Goal: Transaction & Acquisition: Obtain resource

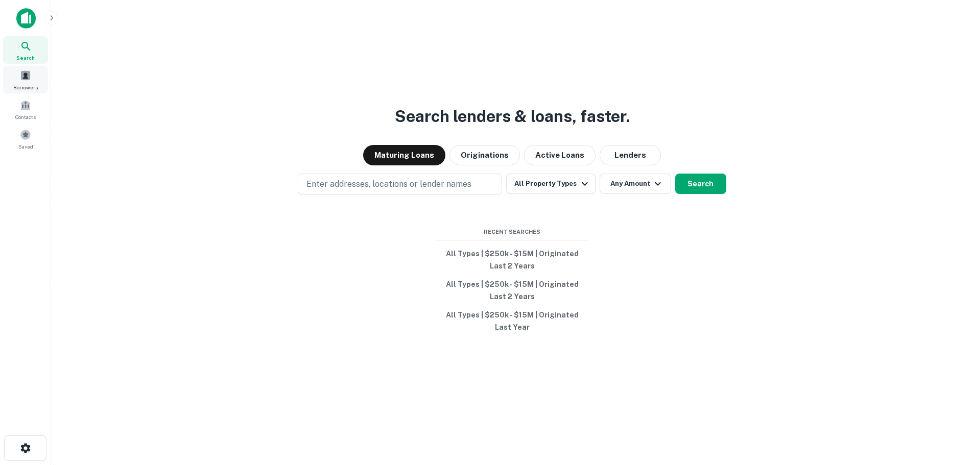
click at [28, 79] on span at bounding box center [25, 75] width 11 height 11
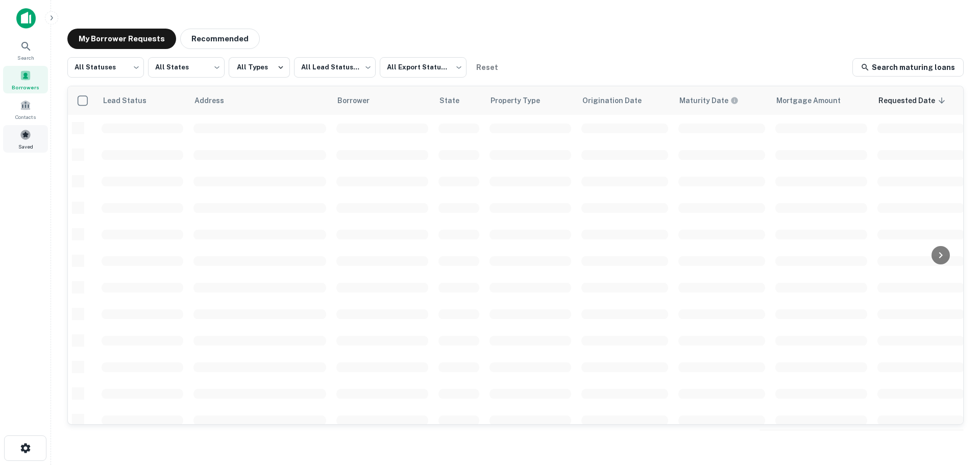
click at [16, 132] on div "Saved" at bounding box center [25, 139] width 45 height 28
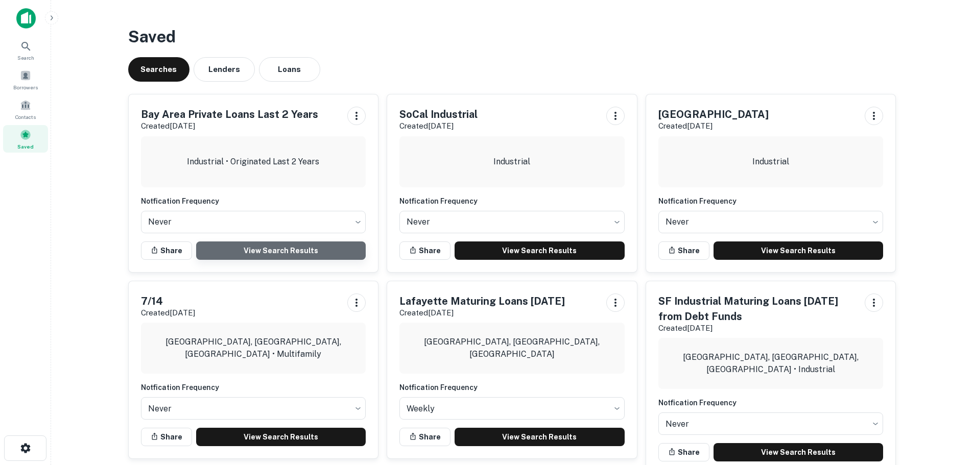
click at [245, 245] on link "View Search Results" at bounding box center [281, 251] width 170 height 18
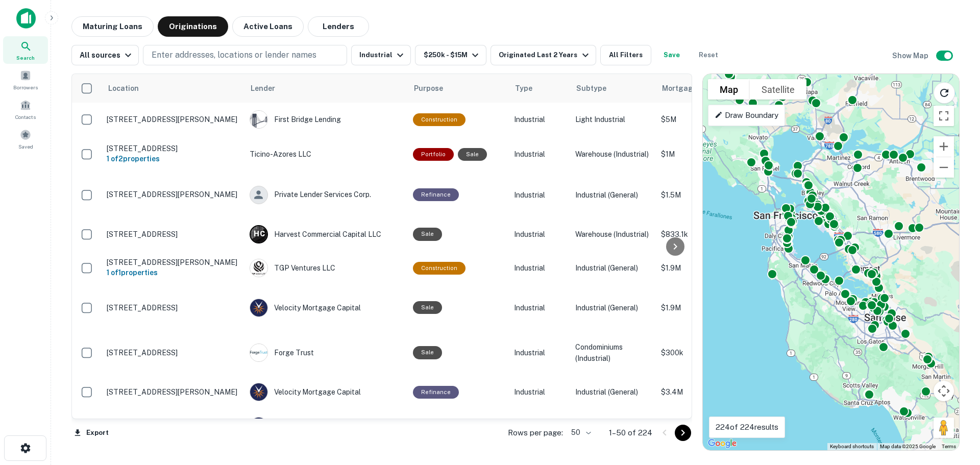
click at [578, 427] on body "Search Borrowers Contacts Saved Maturing Loans Originations Active Loans Lender…" at bounding box center [490, 232] width 980 height 465
click at [582, 439] on li "100" at bounding box center [582, 444] width 30 height 18
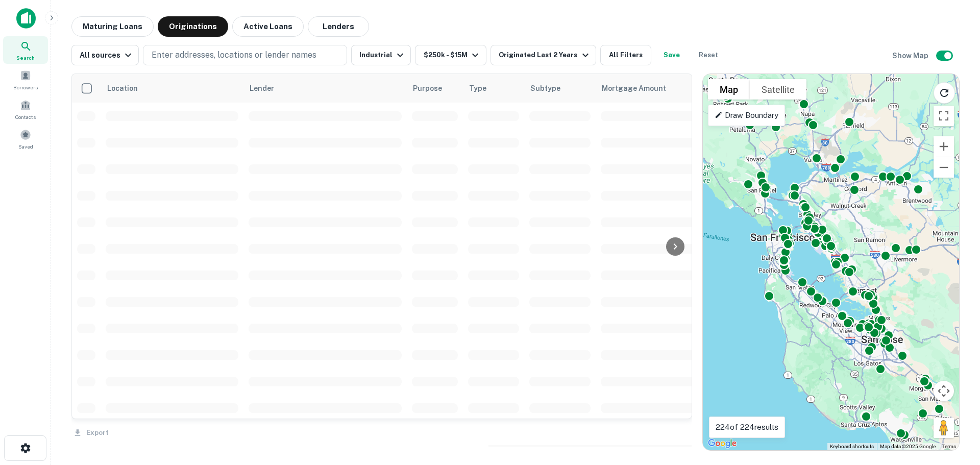
drag, startPoint x: 912, startPoint y: 276, endPoint x: 909, endPoint y: 310, distance: 34.3
click at [909, 310] on div "To activate drag with keyboard, press Alt + Enter. Once in keyboard drag state,…" at bounding box center [831, 262] width 256 height 376
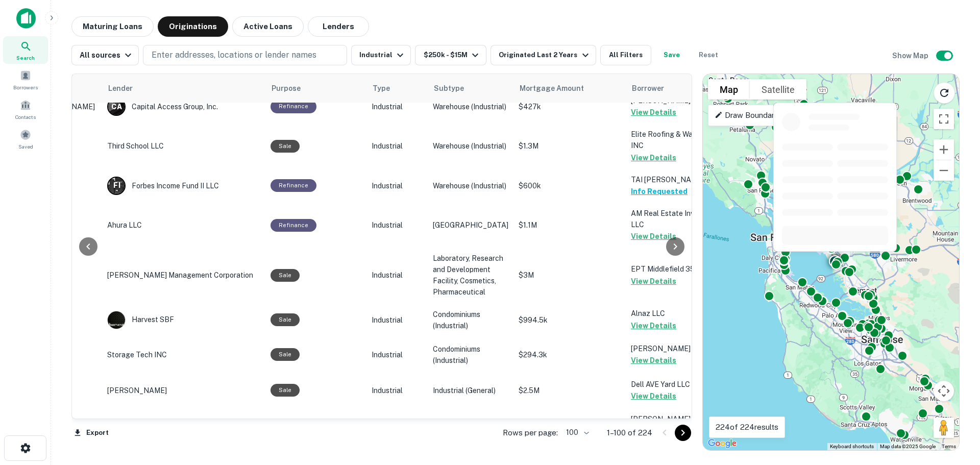
scroll to position [3413, 142]
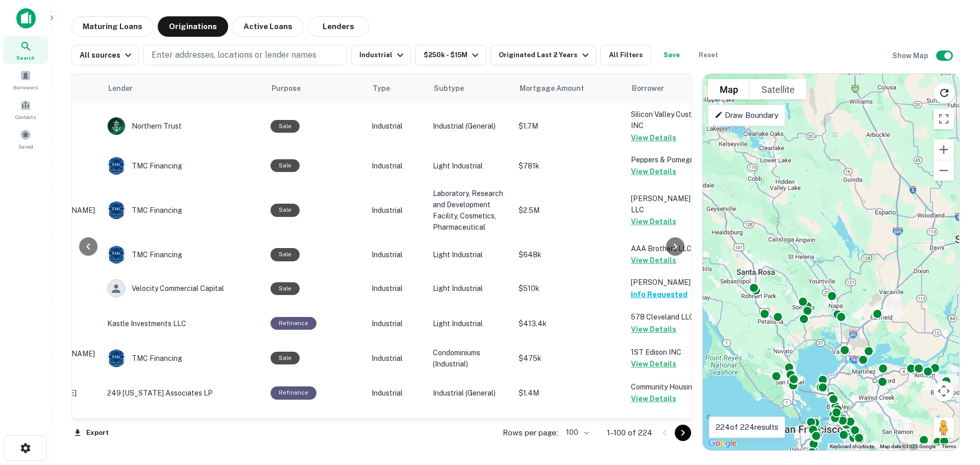
drag, startPoint x: 864, startPoint y: 352, endPoint x: 889, endPoint y: 423, distance: 75.4
click at [889, 423] on div "To activate drag with keyboard, press Alt + Enter. Once in keyboard drag state,…" at bounding box center [831, 262] width 256 height 376
click at [948, 92] on icon "Reload search area" at bounding box center [945, 93] width 8 height 8
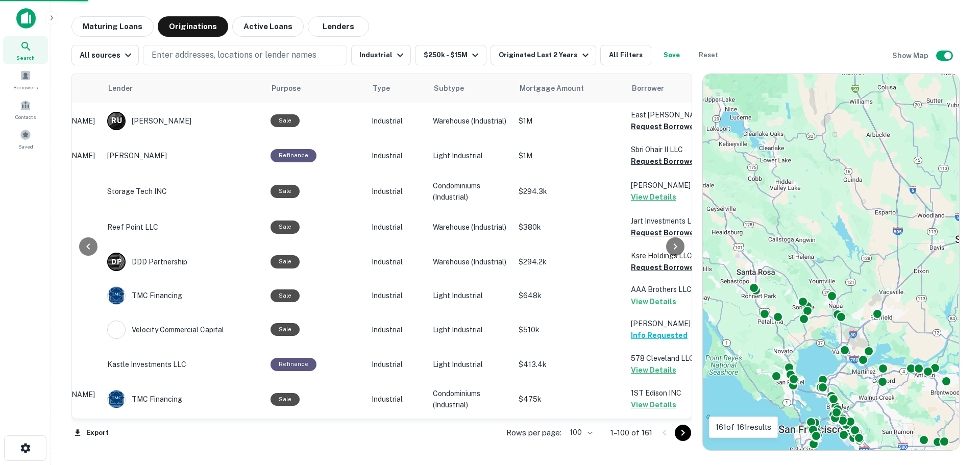
scroll to position [3311, 142]
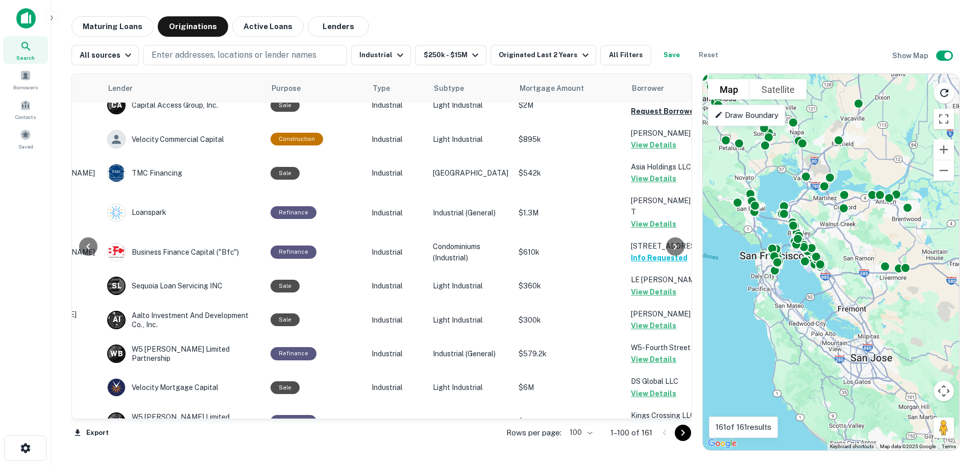
drag, startPoint x: 841, startPoint y: 244, endPoint x: 803, endPoint y: 90, distance: 159.0
click at [803, 90] on div "To activate drag with keyboard, press Alt + Enter. Once in keyboard drag state,…" at bounding box center [831, 262] width 256 height 376
click at [389, 53] on button "Industrial" at bounding box center [381, 55] width 60 height 20
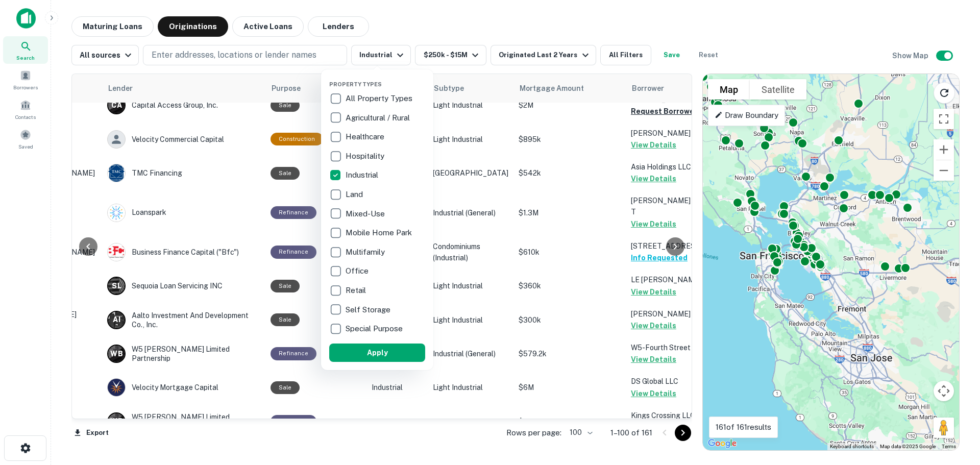
click at [365, 175] on p "Industrial" at bounding box center [363, 175] width 35 height 12
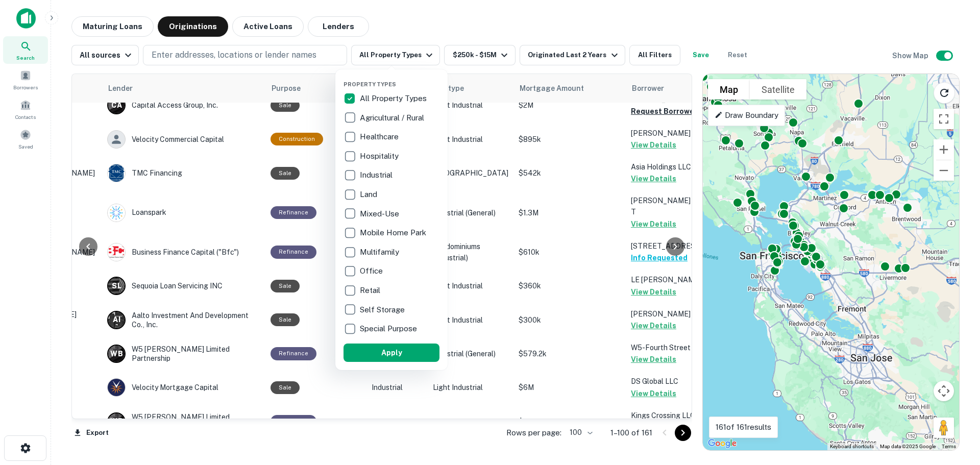
click at [380, 252] on p "Multifamily" at bounding box center [380, 252] width 41 height 12
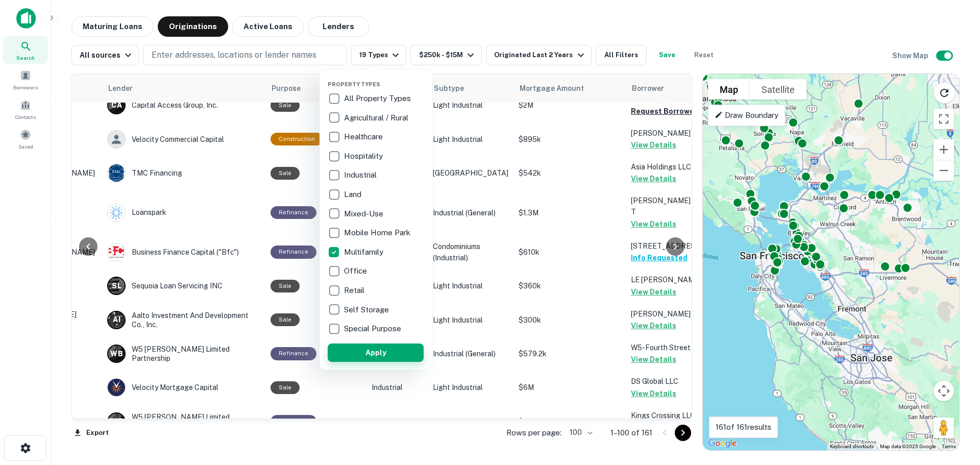
click at [378, 352] on button "Apply" at bounding box center [376, 353] width 96 height 18
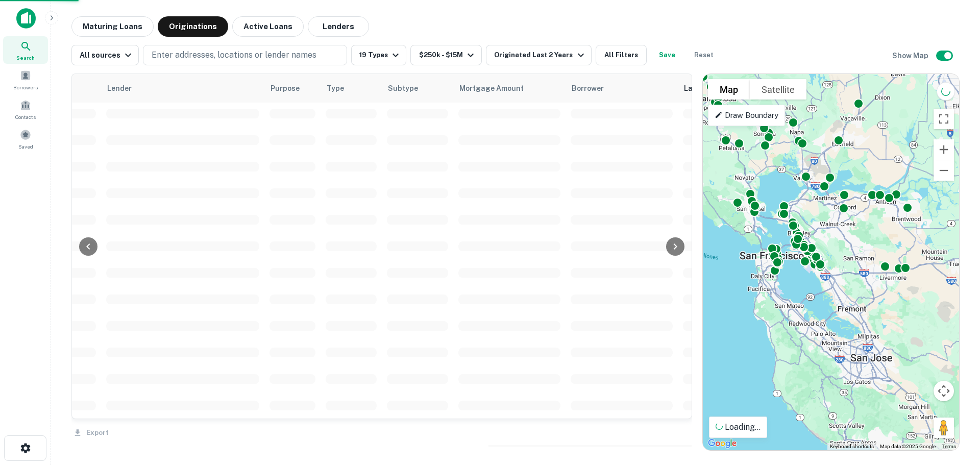
scroll to position [2347, 142]
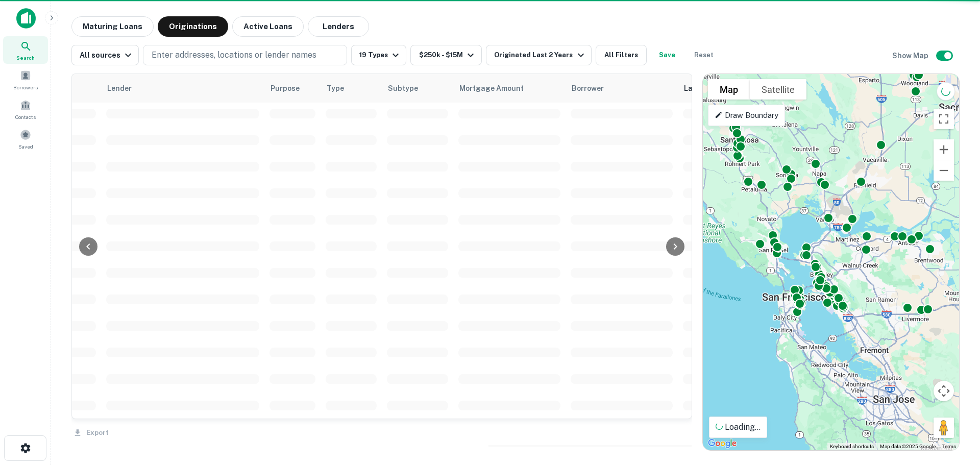
drag, startPoint x: 818, startPoint y: 359, endPoint x: 840, endPoint y: 401, distance: 47.1
click at [840, 401] on div "To activate drag with keyboard, press Alt + Enter. Once in keyboard drag state,…" at bounding box center [831, 262] width 256 height 376
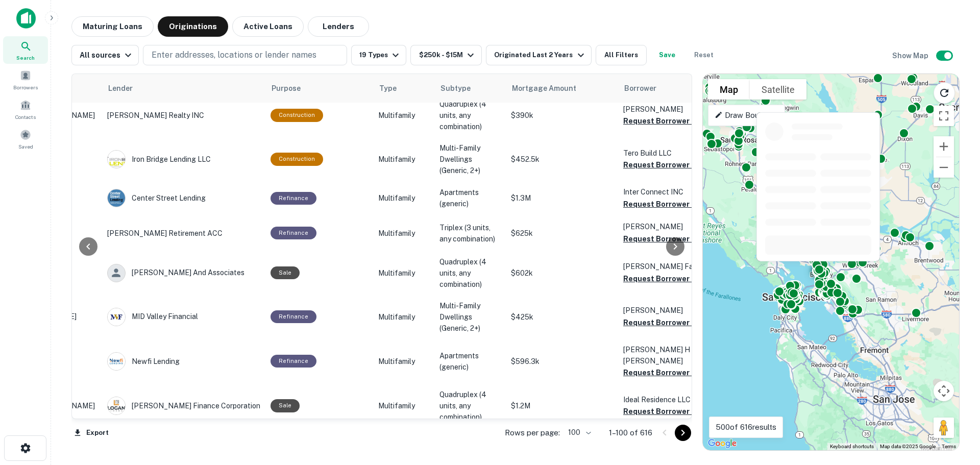
scroll to position [0, 142]
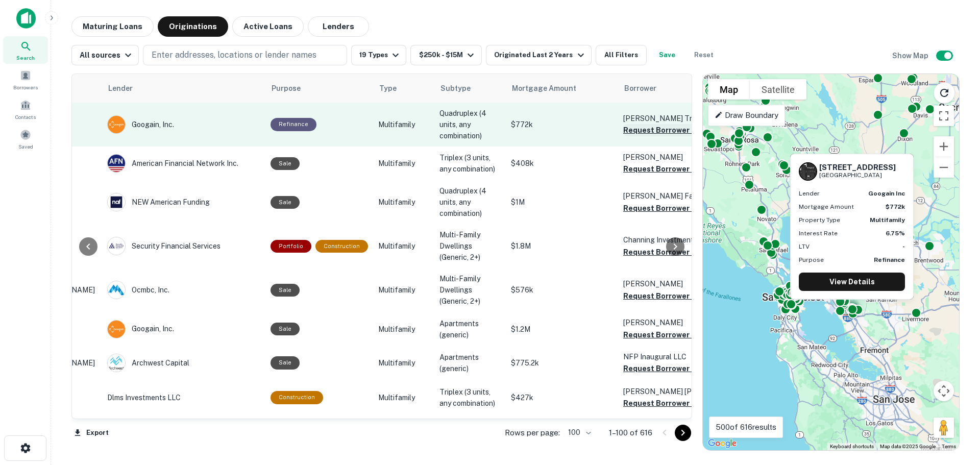
click at [642, 131] on button "Request Borrower Info" at bounding box center [664, 130] width 83 height 12
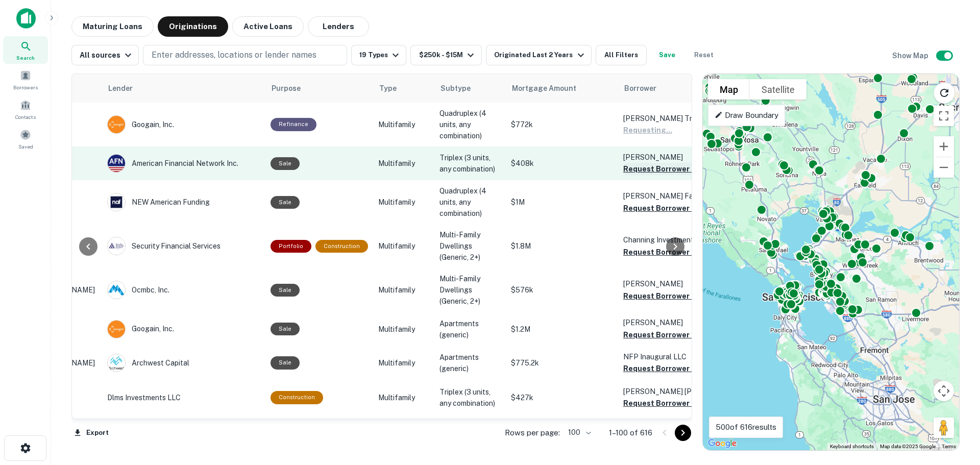
click at [638, 166] on button "Request Borrower Info" at bounding box center [664, 169] width 83 height 12
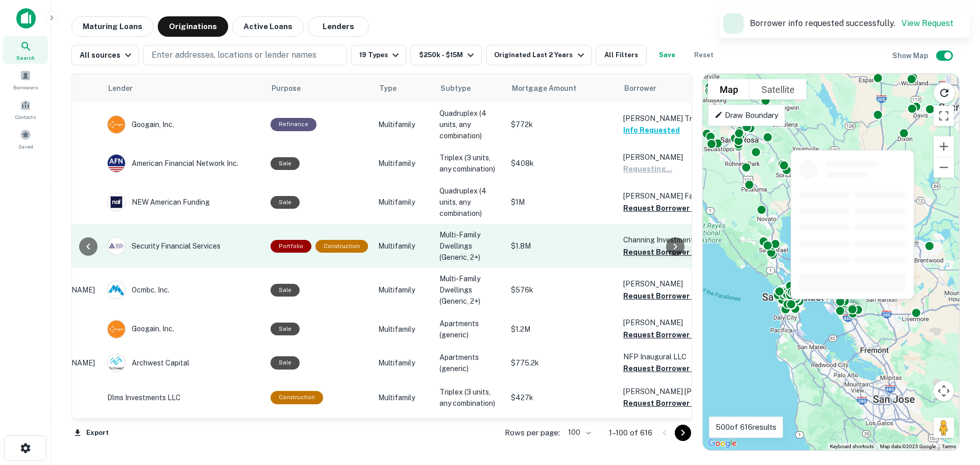
click at [638, 206] on button "Request Borrower Info" at bounding box center [664, 208] width 83 height 12
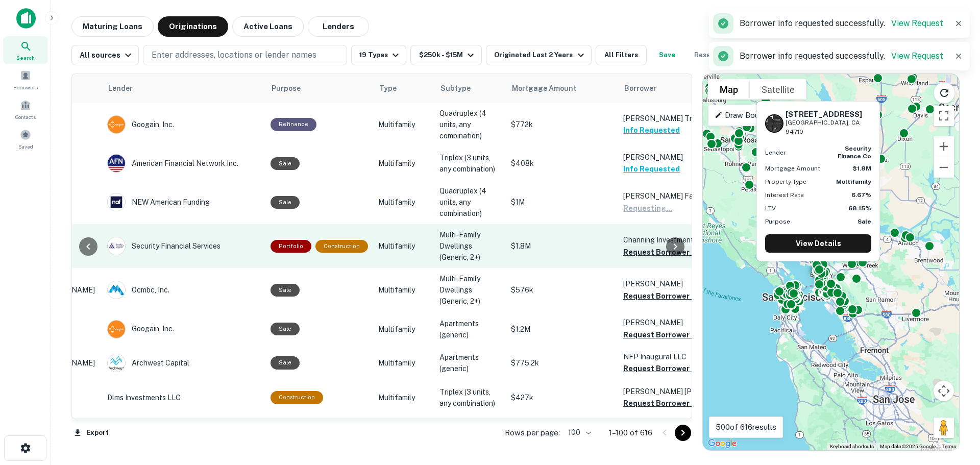
click at [642, 251] on button "Request Borrower Info" at bounding box center [664, 252] width 83 height 12
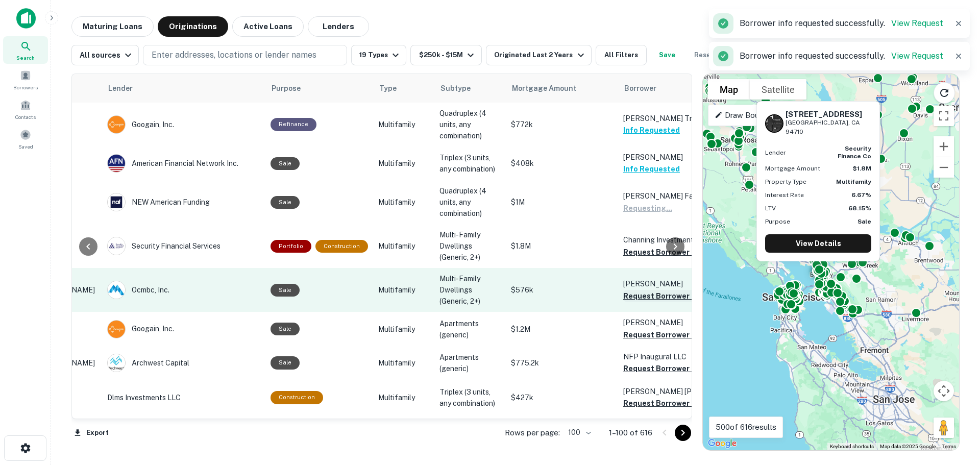
click at [639, 295] on button "Request Borrower Info" at bounding box center [664, 296] width 83 height 12
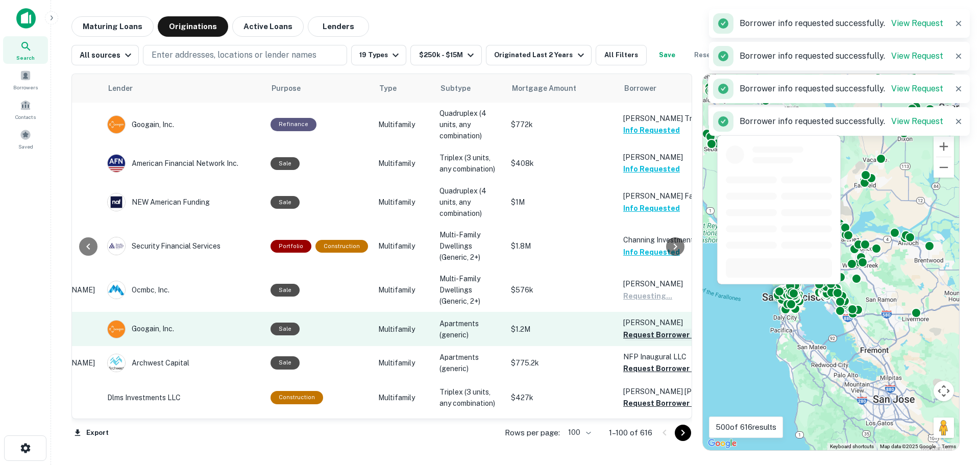
click at [646, 336] on button "Request Borrower Info" at bounding box center [664, 335] width 83 height 12
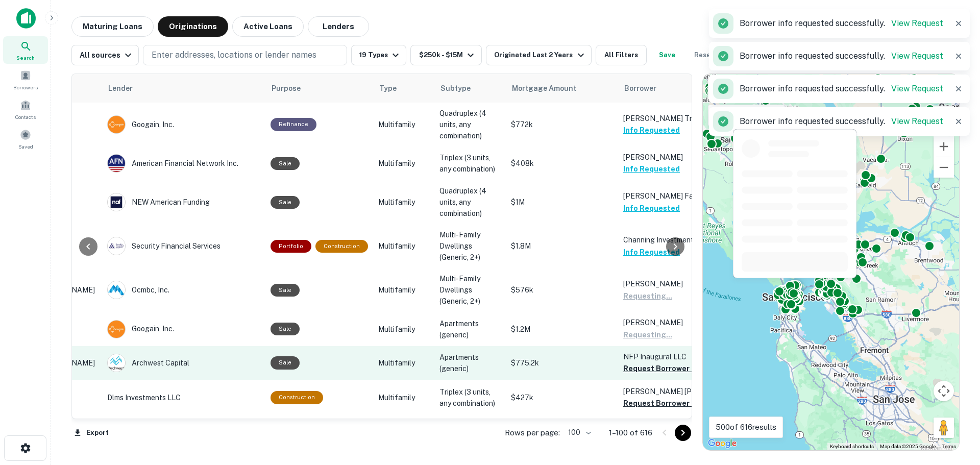
click at [640, 369] on button "Request Borrower Info" at bounding box center [664, 369] width 83 height 12
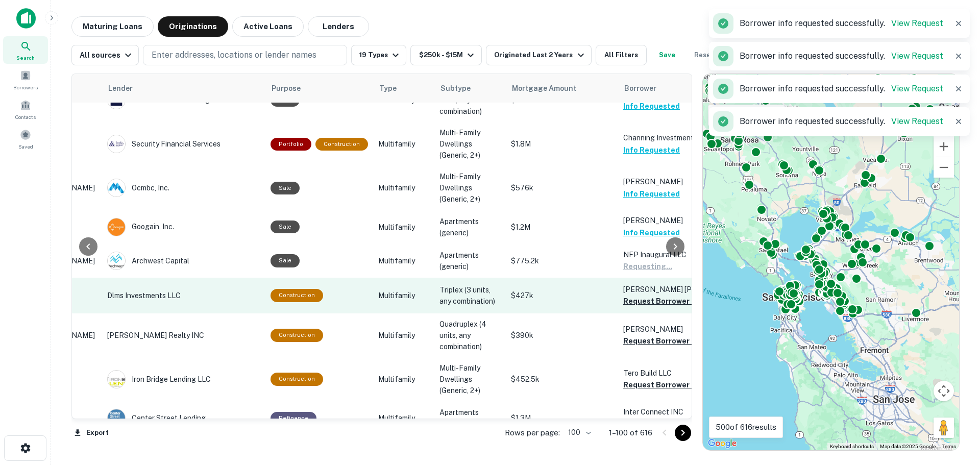
scroll to position [204, 142]
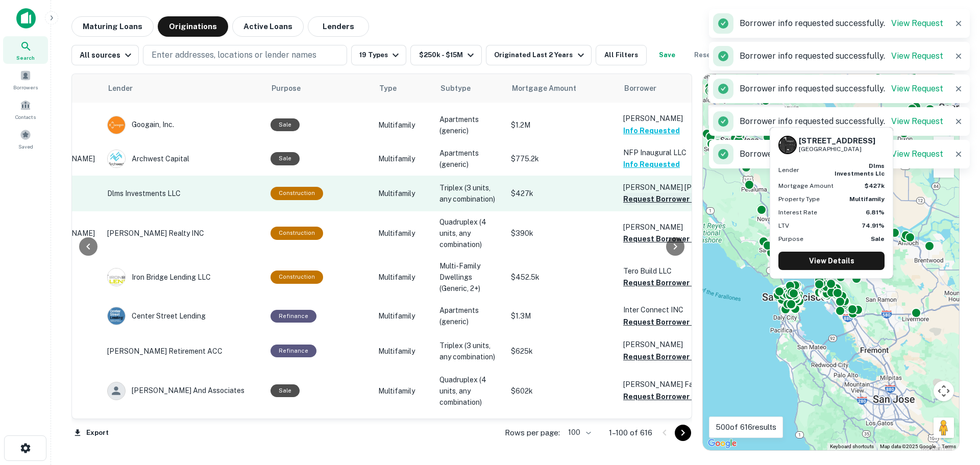
click at [638, 199] on button "Request Borrower Info" at bounding box center [664, 199] width 83 height 12
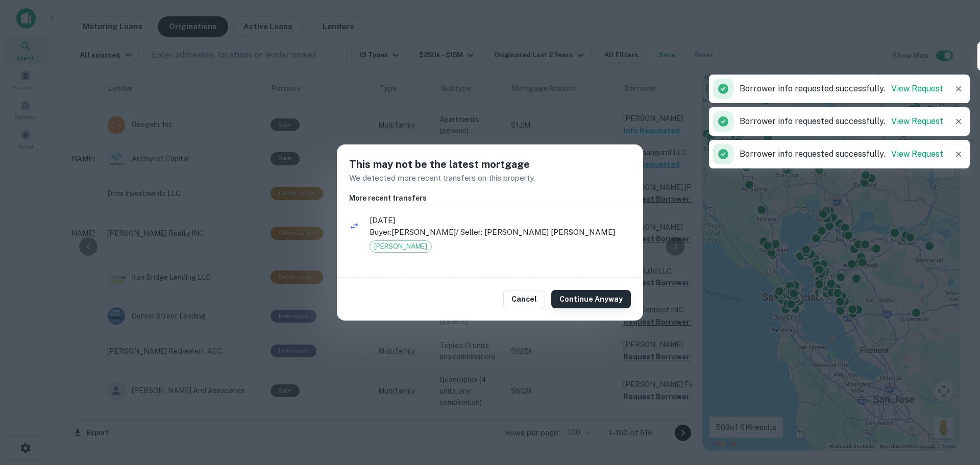
click at [607, 304] on button "Continue Anyway" at bounding box center [591, 299] width 80 height 18
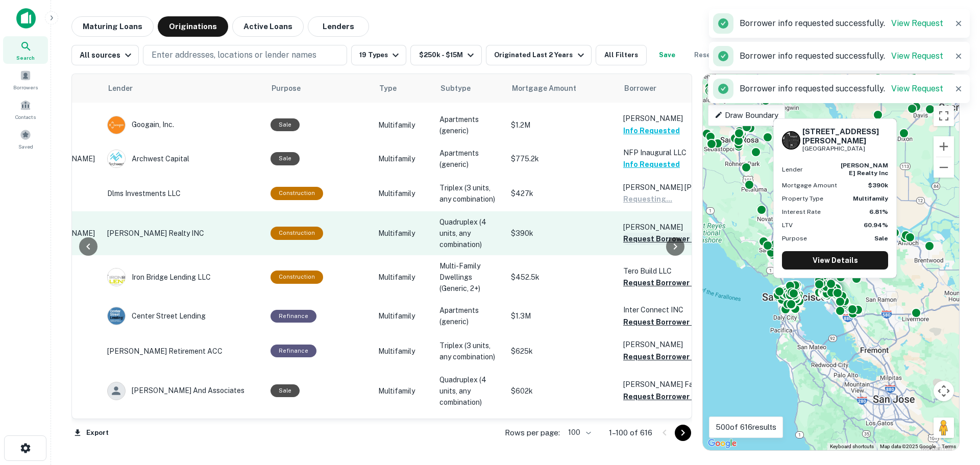
click at [639, 237] on button "Request Borrower Info" at bounding box center [664, 239] width 83 height 12
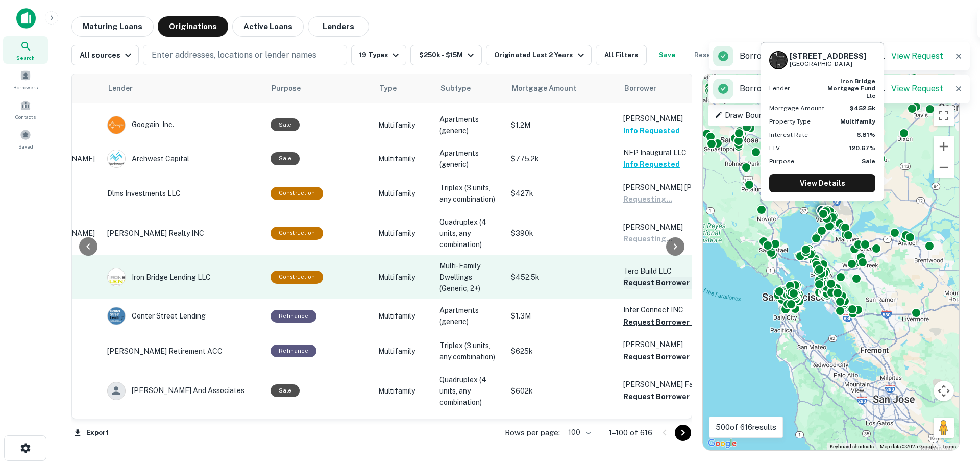
click at [636, 281] on button "Request Borrower Info" at bounding box center [664, 283] width 83 height 12
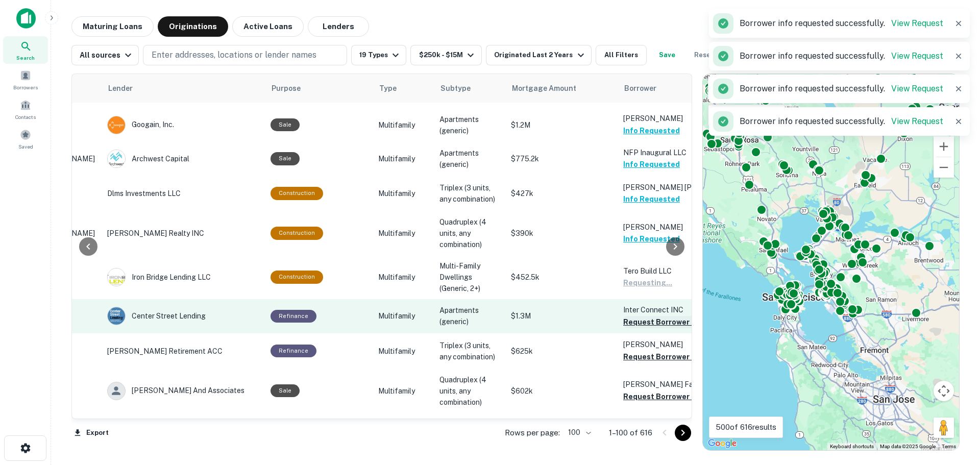
click at [635, 321] on button "Request Borrower Info" at bounding box center [664, 322] width 83 height 12
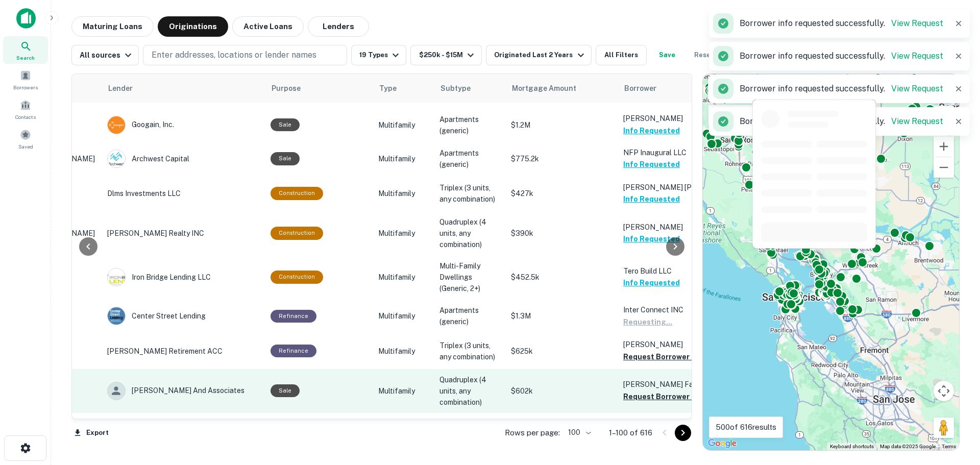
click at [639, 357] on button "Request Borrower Info" at bounding box center [664, 357] width 83 height 12
click at [644, 396] on button "Request Borrower Info" at bounding box center [664, 397] width 83 height 12
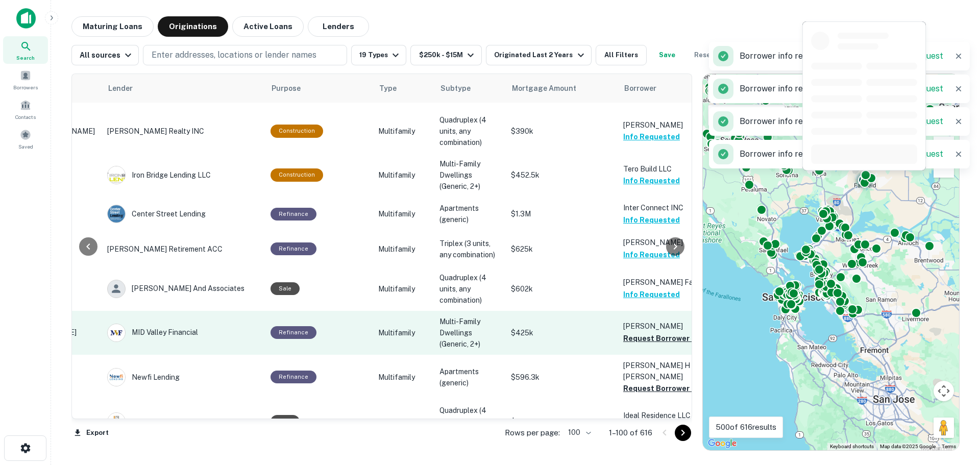
scroll to position [408, 142]
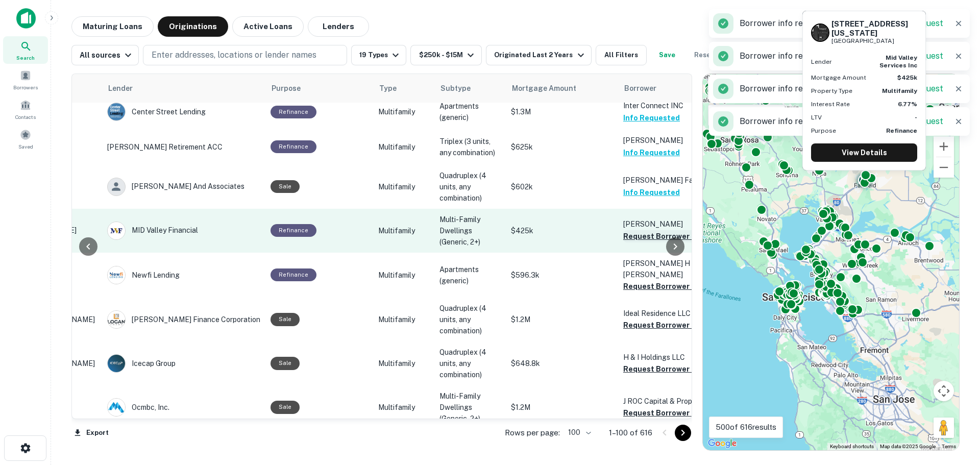
click at [635, 236] on button "Request Borrower Info" at bounding box center [664, 236] width 83 height 12
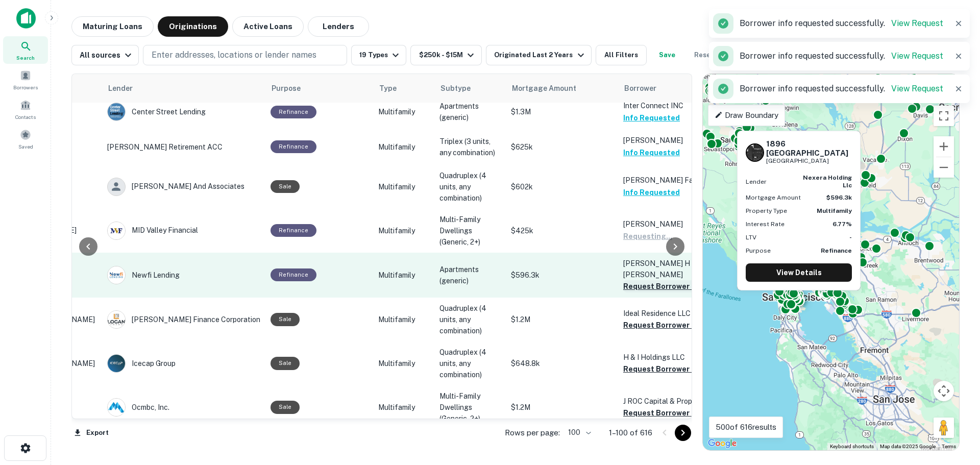
click at [632, 280] on button "Request Borrower Info" at bounding box center [664, 286] width 83 height 12
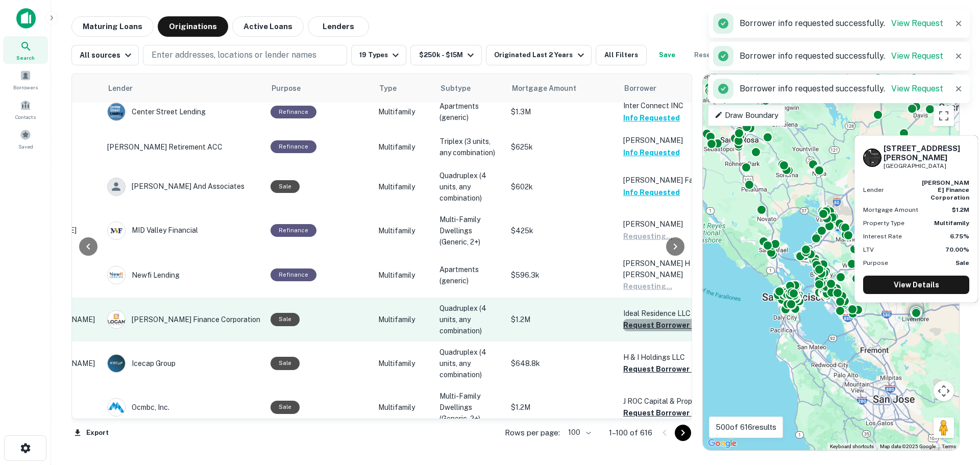
click at [637, 319] on button "Request Borrower Info" at bounding box center [664, 325] width 83 height 12
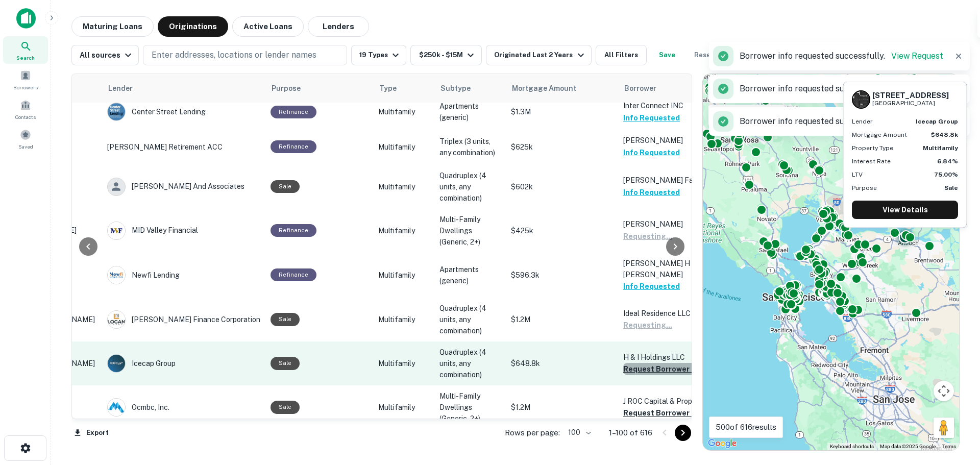
click at [634, 363] on button "Request Borrower Info" at bounding box center [664, 369] width 83 height 12
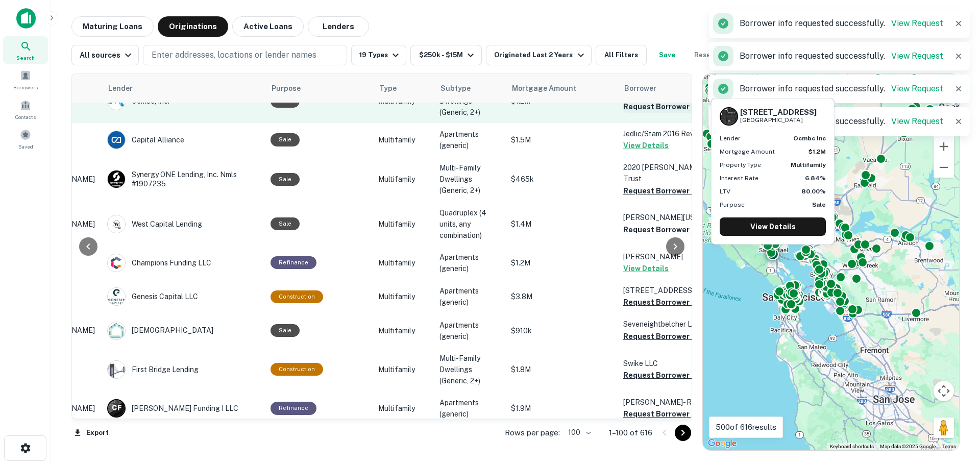
scroll to position [613, 142]
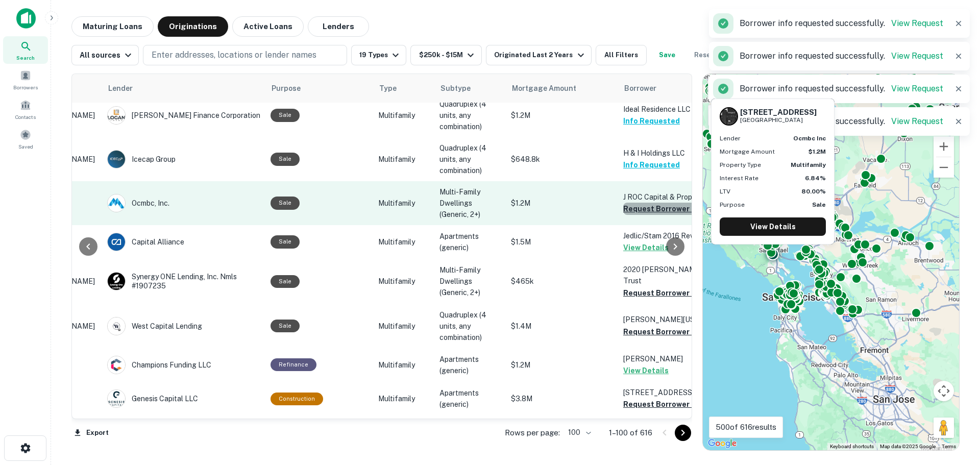
click at [633, 205] on button "Request Borrower Info" at bounding box center [664, 209] width 83 height 12
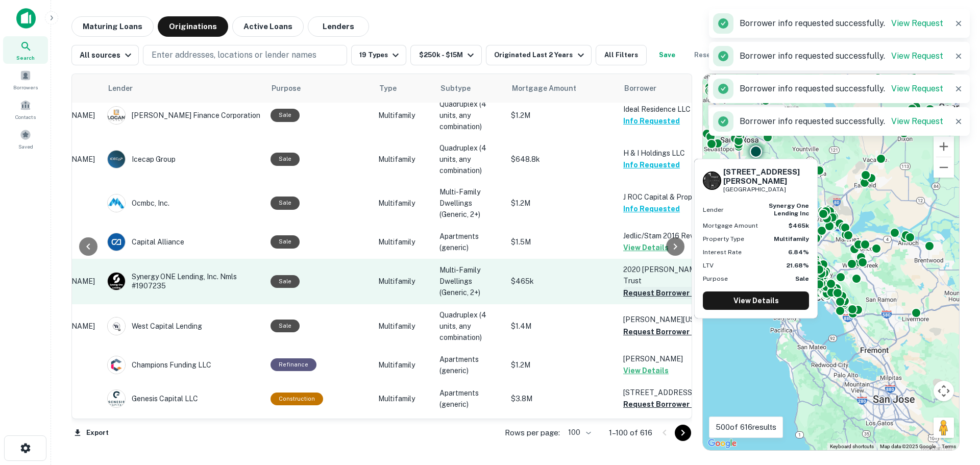
click at [637, 292] on button "Request Borrower Info" at bounding box center [664, 293] width 83 height 12
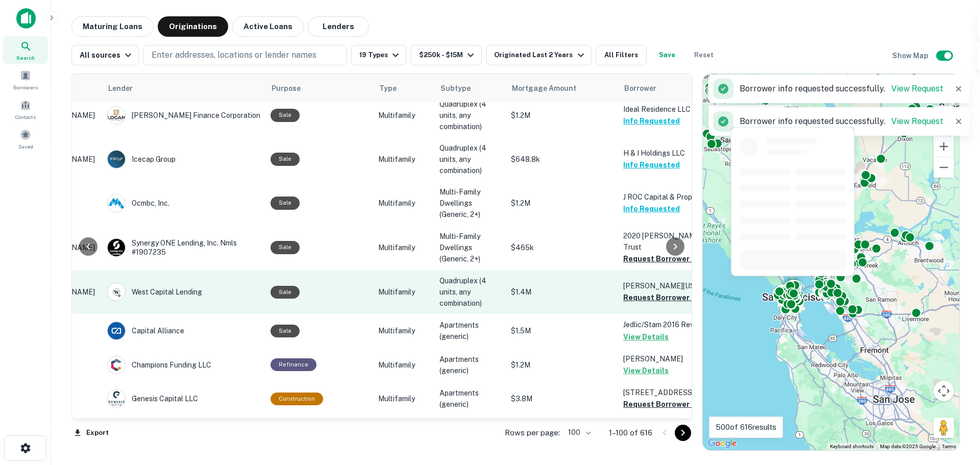
scroll to position [715, 142]
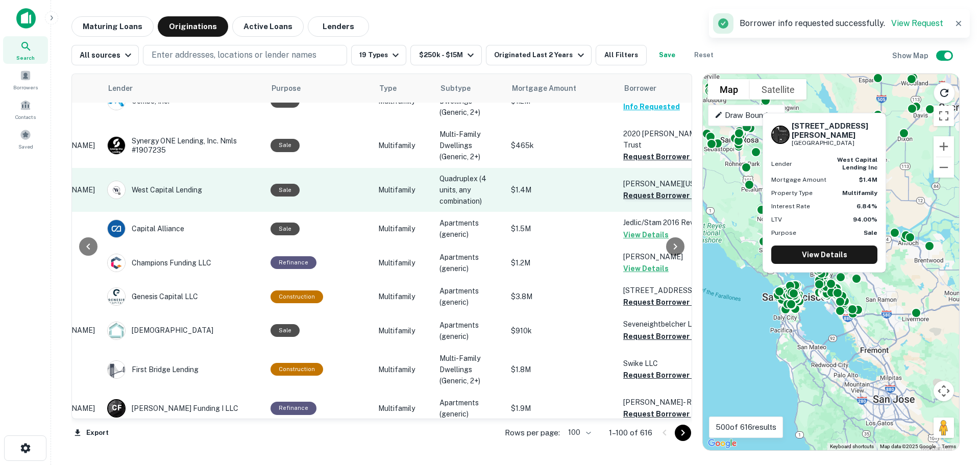
click at [633, 189] on button "Request Borrower Info" at bounding box center [664, 195] width 83 height 12
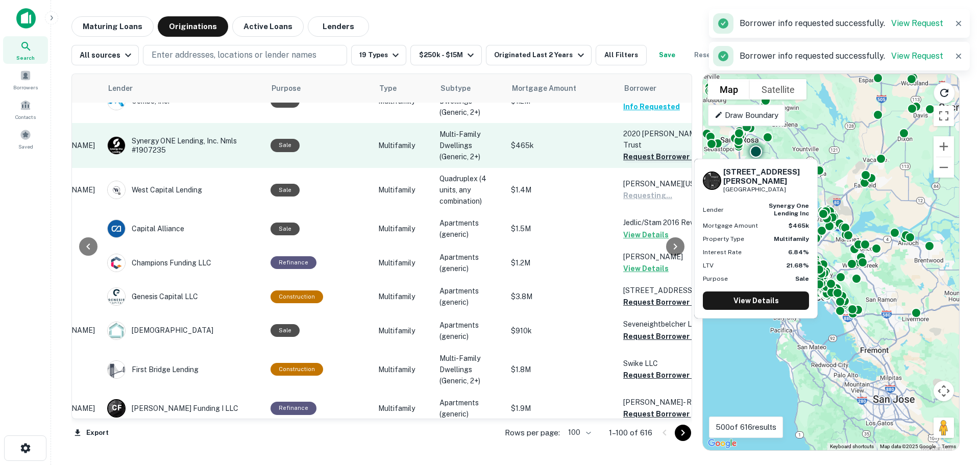
click at [639, 151] on button "Request Borrower Info" at bounding box center [664, 157] width 83 height 12
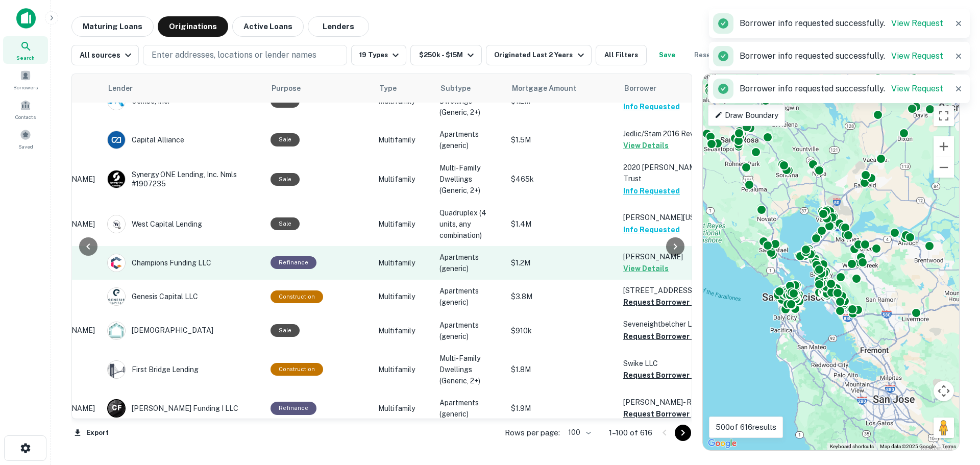
scroll to position [817, 142]
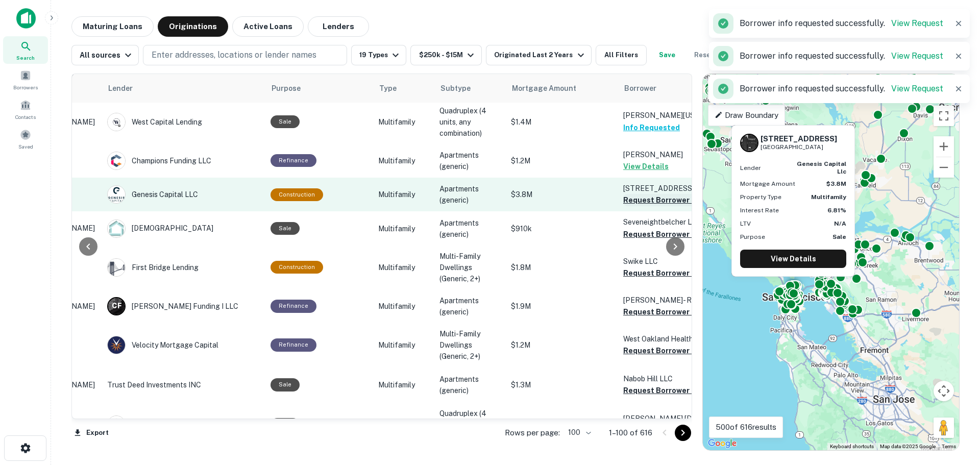
click at [642, 203] on button "Request Borrower Info" at bounding box center [664, 200] width 83 height 12
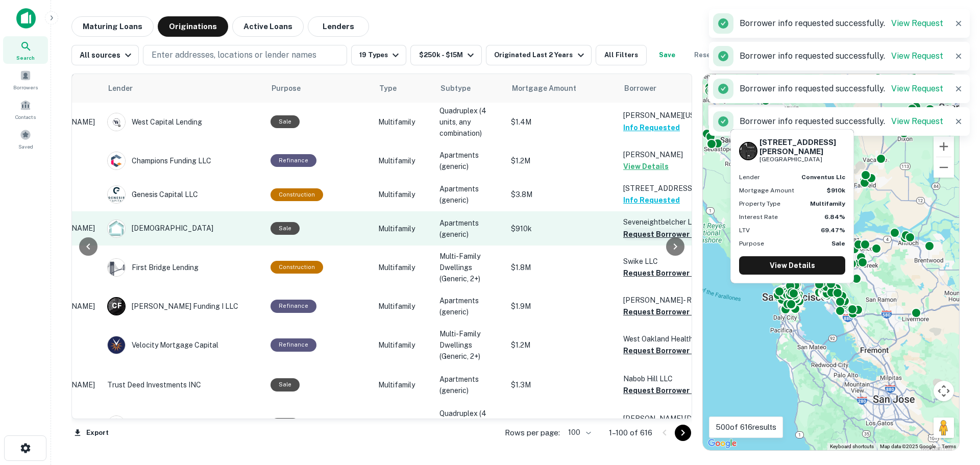
click at [636, 233] on button "Request Borrower Info" at bounding box center [664, 234] width 83 height 12
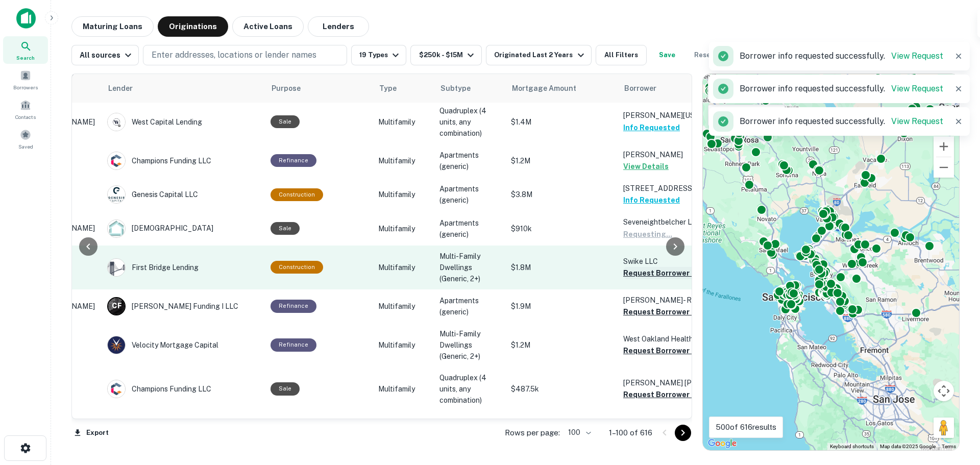
click at [635, 274] on button "Request Borrower Info" at bounding box center [664, 273] width 83 height 12
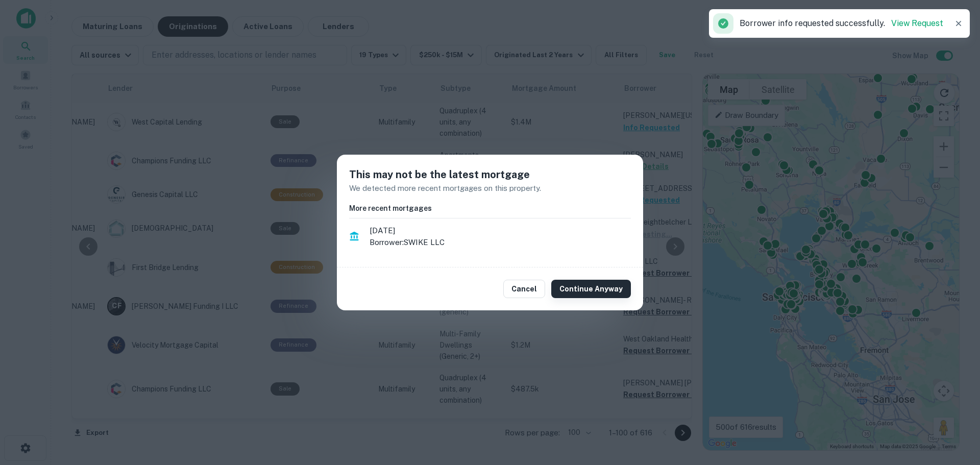
click at [594, 289] on button "Continue Anyway" at bounding box center [591, 289] width 80 height 18
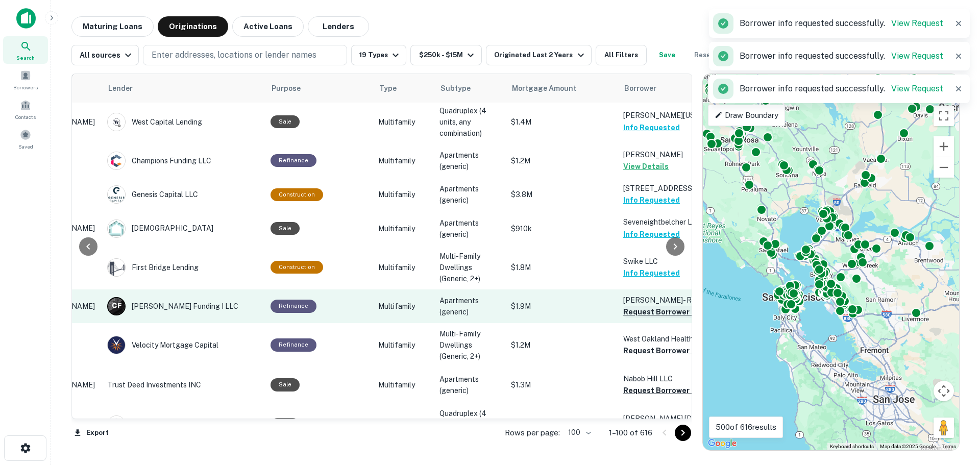
click at [635, 318] on button "Request Borrower Info" at bounding box center [664, 312] width 83 height 12
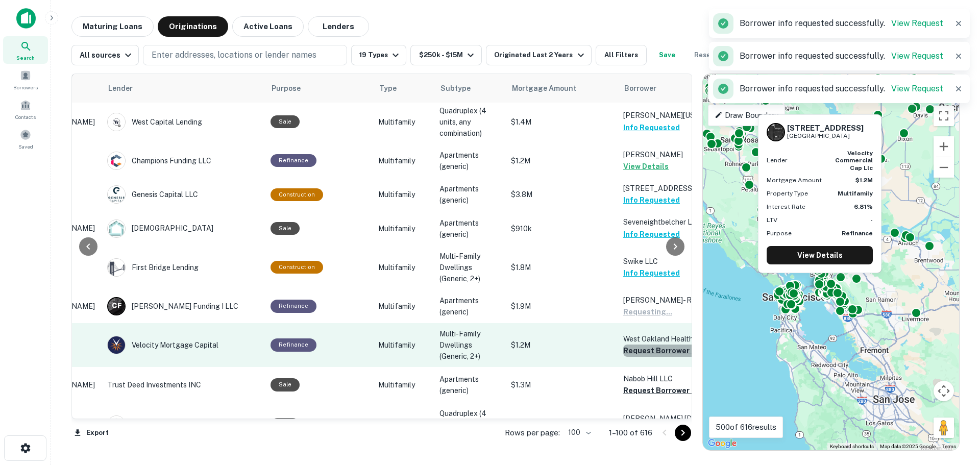
click at [636, 357] on button "Request Borrower Info" at bounding box center [664, 351] width 83 height 12
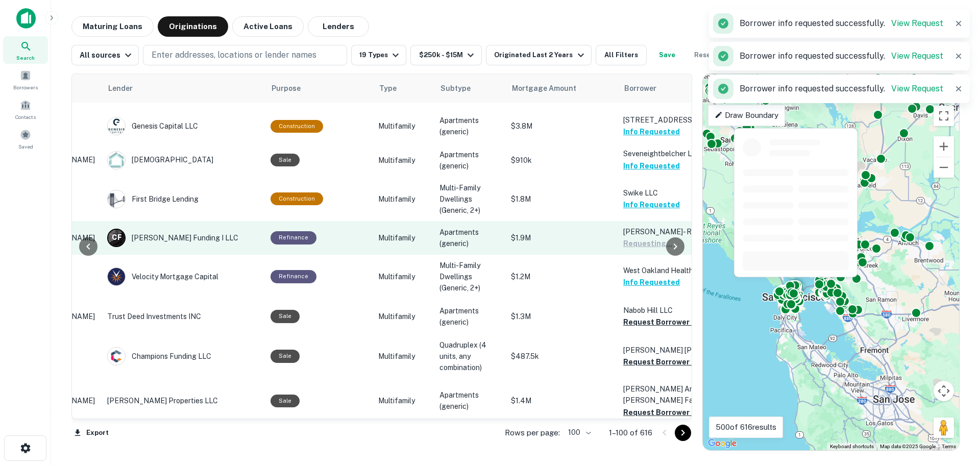
scroll to position [919, 142]
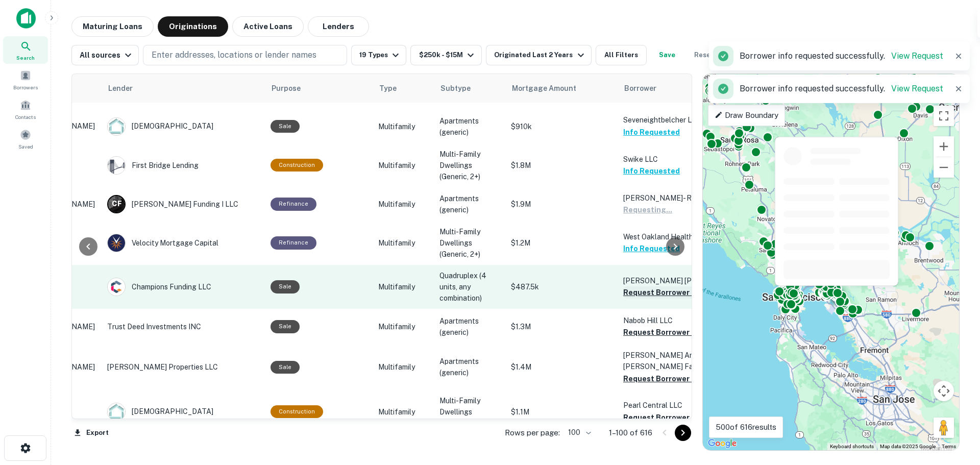
click at [642, 299] on button "Request Borrower Info" at bounding box center [664, 292] width 83 height 12
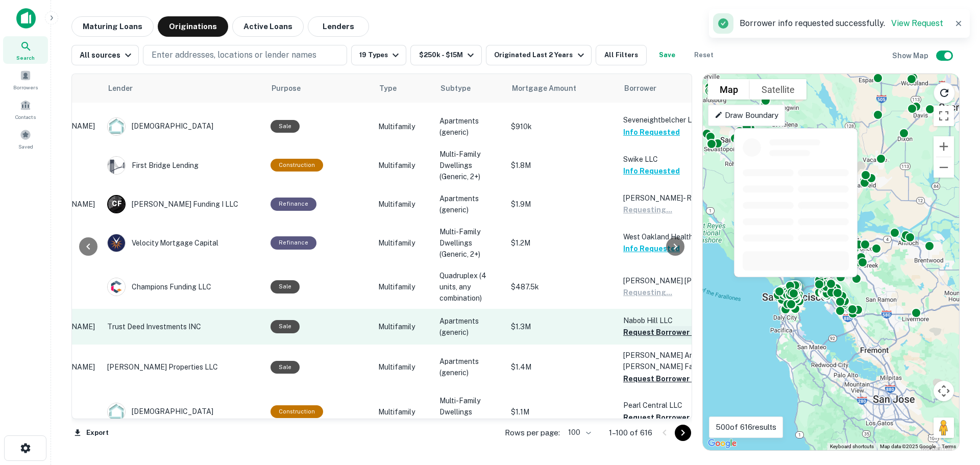
click at [640, 339] on button "Request Borrower Info" at bounding box center [664, 332] width 83 height 12
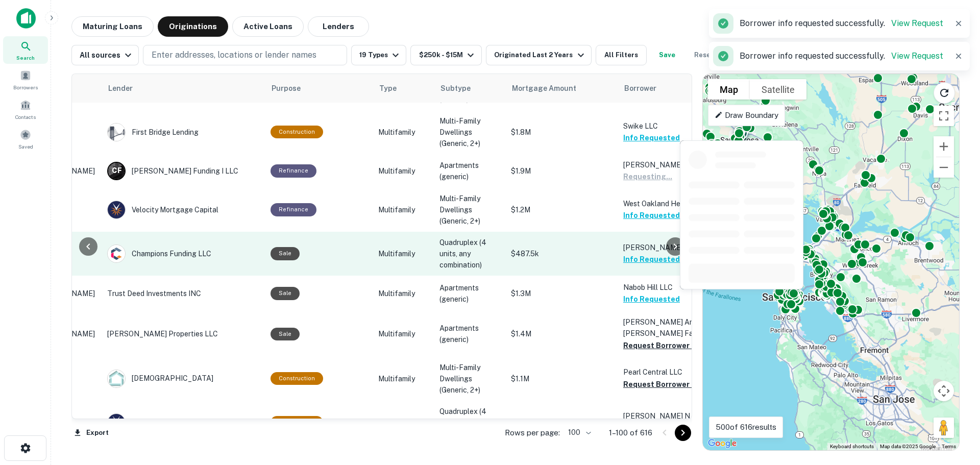
scroll to position [1021, 142]
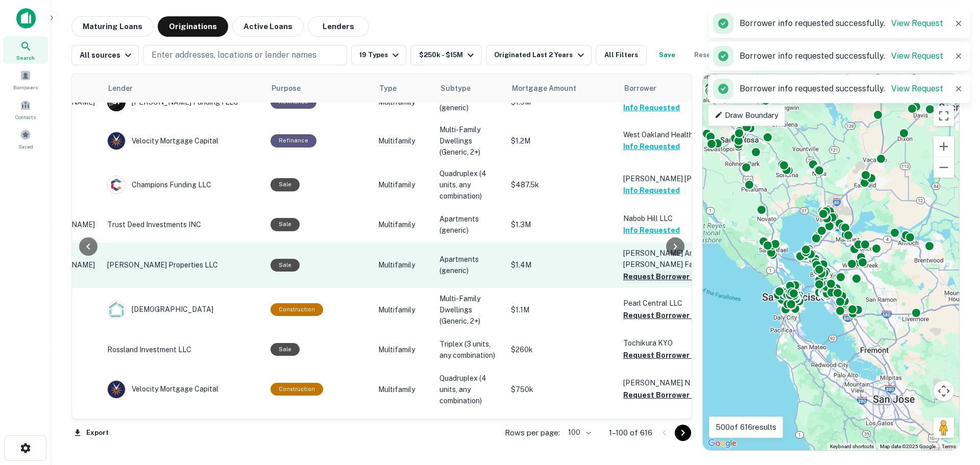
click at [635, 283] on button "Request Borrower Info" at bounding box center [664, 277] width 83 height 12
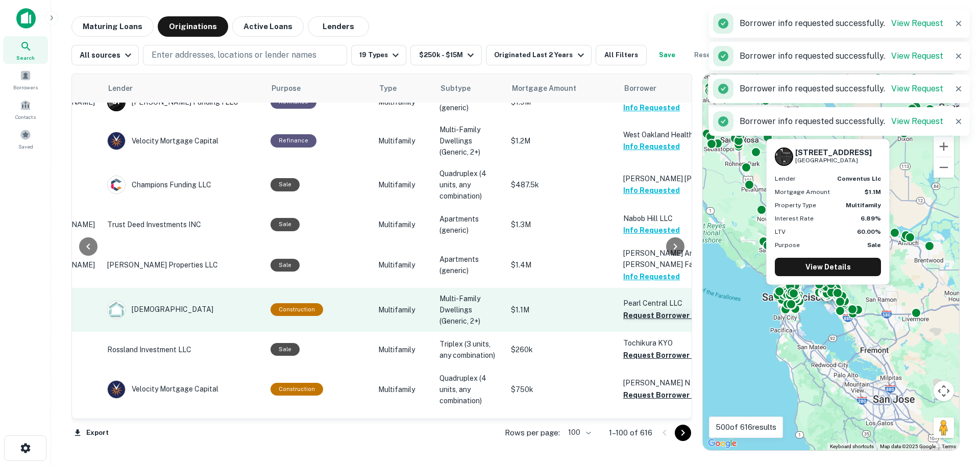
click at [636, 322] on button "Request Borrower Info" at bounding box center [664, 315] width 83 height 12
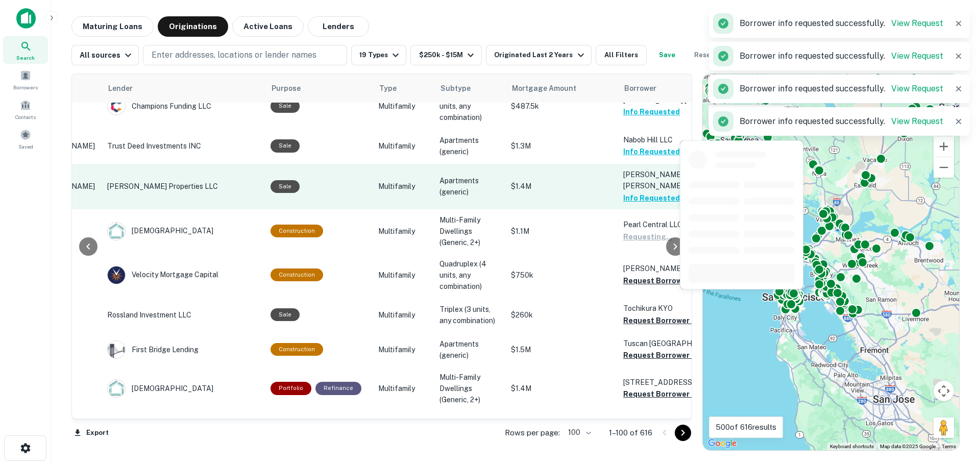
scroll to position [1123, 142]
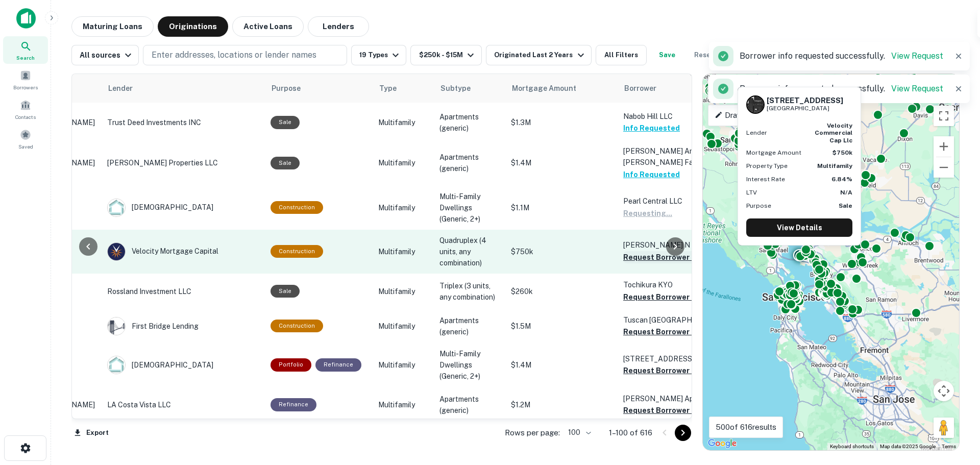
click at [640, 263] on button "Request Borrower Info" at bounding box center [664, 257] width 83 height 12
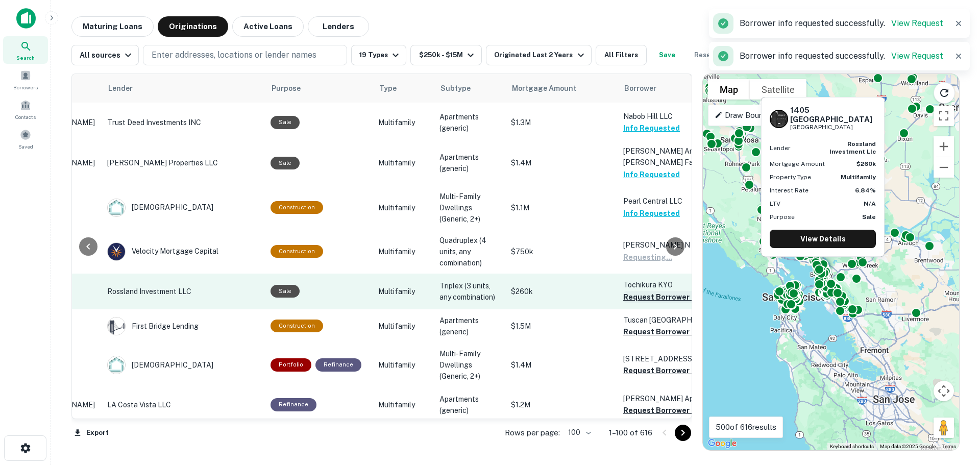
click at [639, 303] on button "Request Borrower Info" at bounding box center [664, 297] width 83 height 12
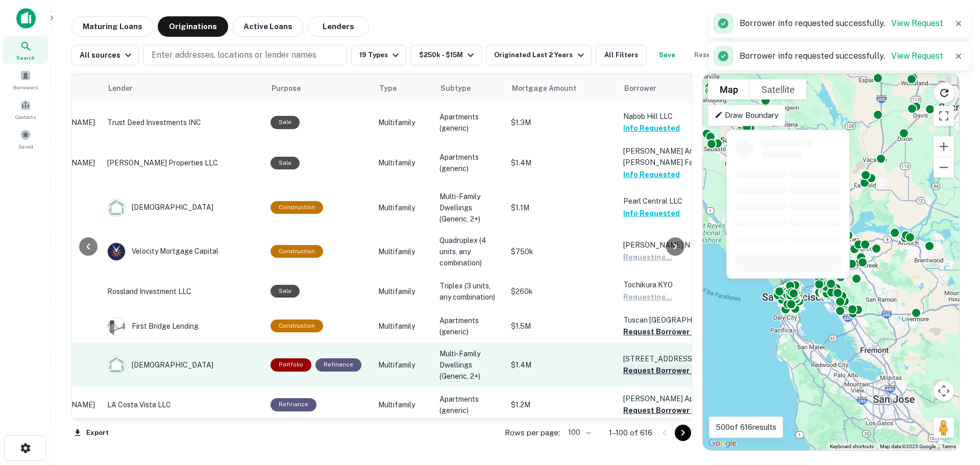
click at [636, 338] on button "Request Borrower Info" at bounding box center [664, 332] width 83 height 12
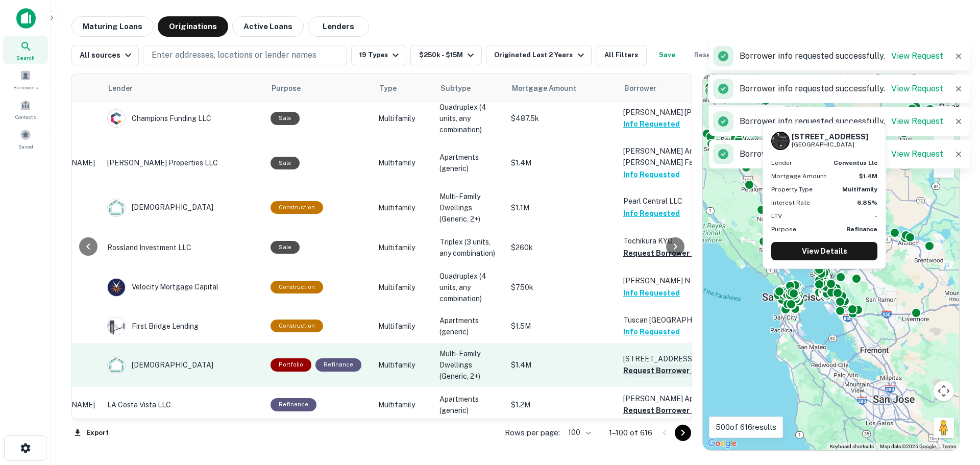
click at [639, 377] on button "Request Borrower Info" at bounding box center [664, 371] width 83 height 12
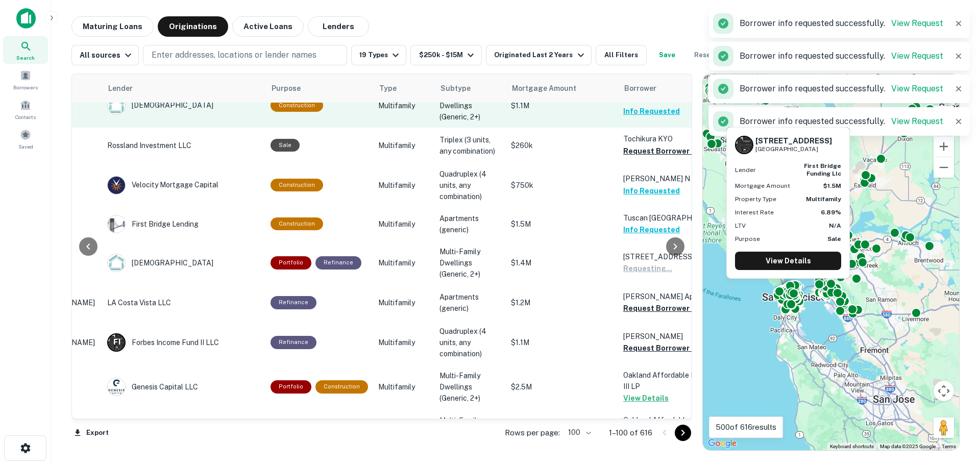
scroll to position [1328, 142]
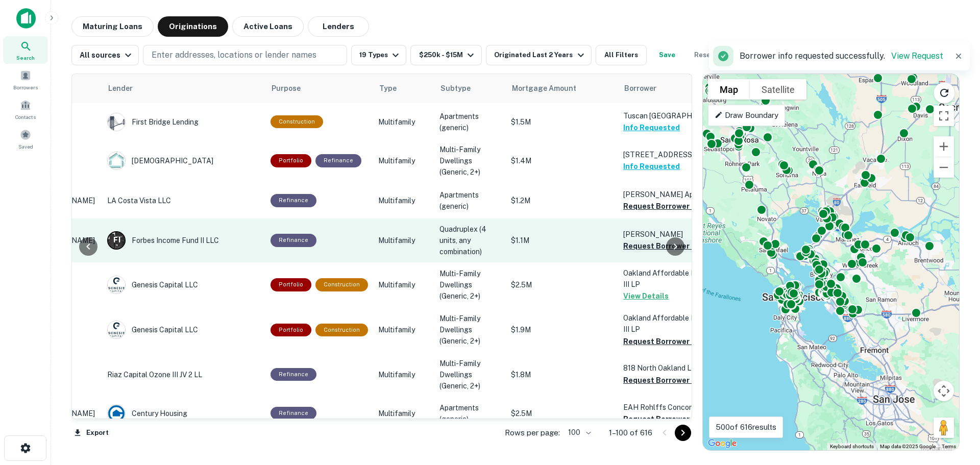
click at [641, 252] on button "Request Borrower Info" at bounding box center [664, 246] width 83 height 12
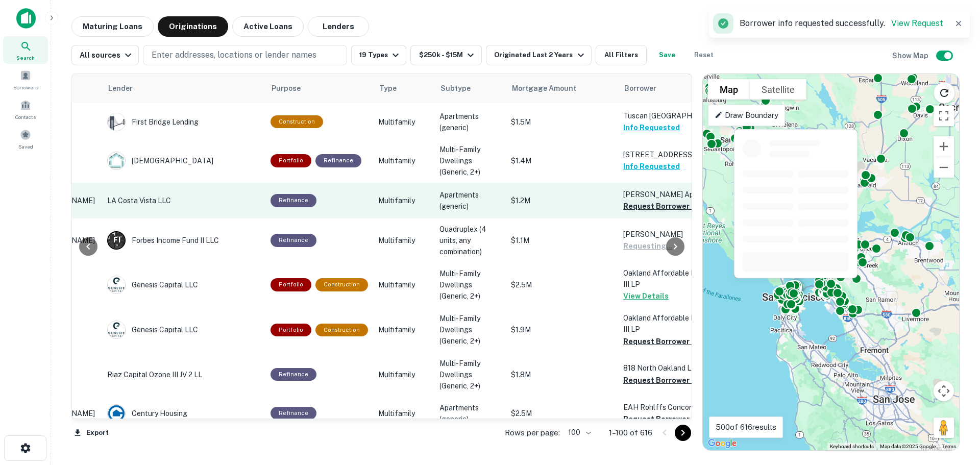
click at [636, 212] on button "Request Borrower Info" at bounding box center [664, 206] width 83 height 12
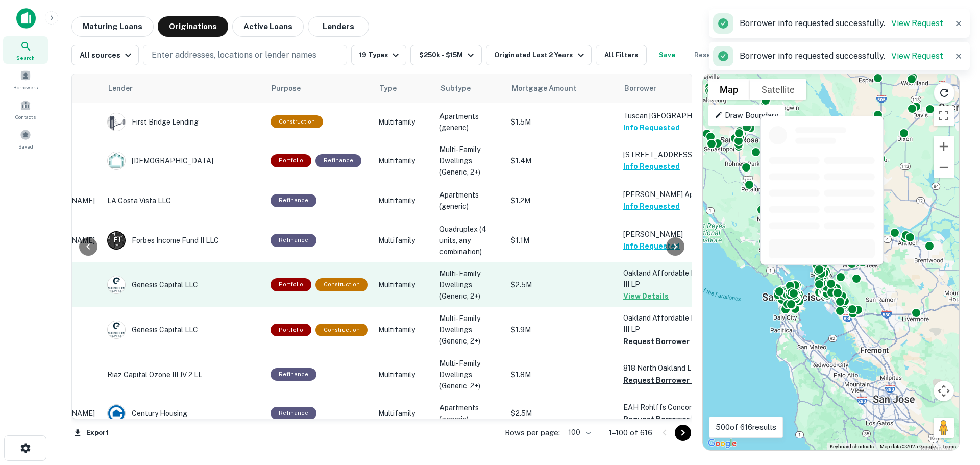
scroll to position [1430, 142]
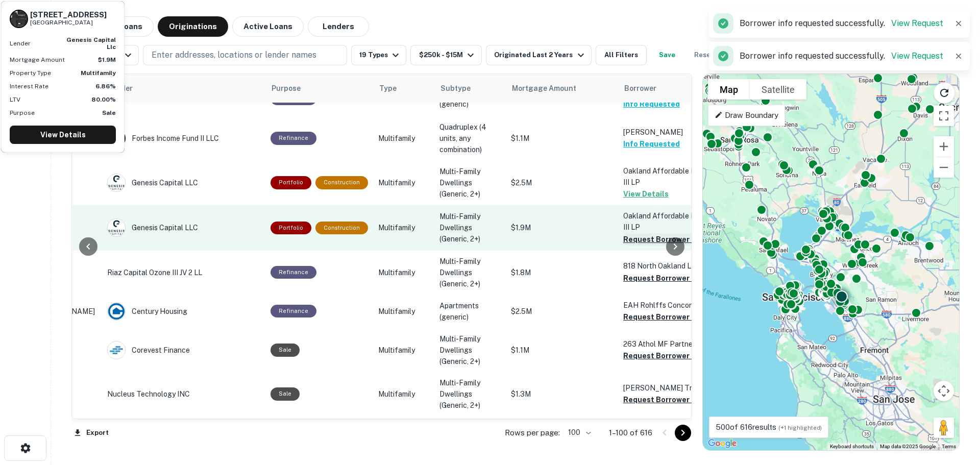
click at [642, 246] on button "Request Borrower Info" at bounding box center [664, 239] width 83 height 12
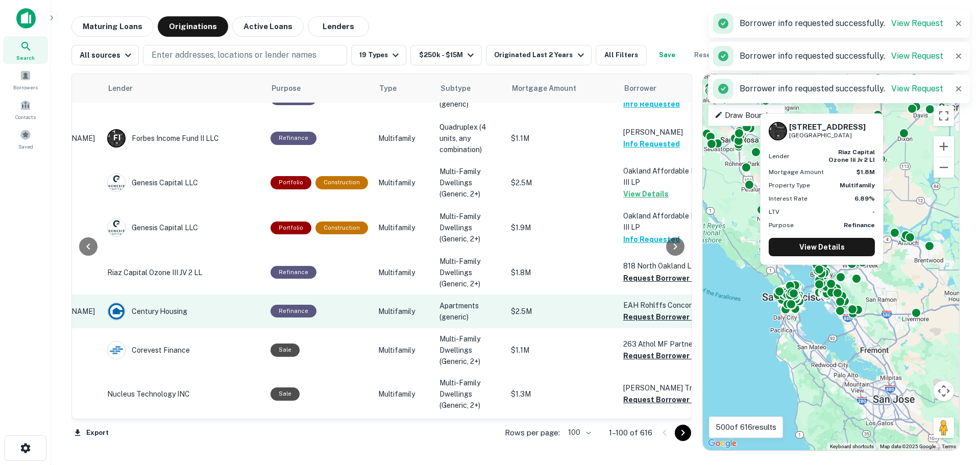
click at [635, 284] on button "Request Borrower Info" at bounding box center [664, 278] width 83 height 12
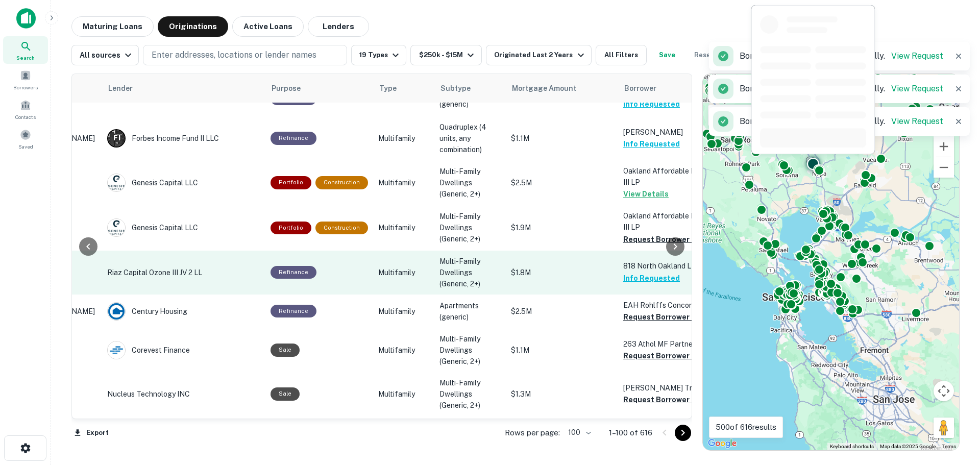
click at [636, 323] on button "Request Borrower Info" at bounding box center [664, 317] width 83 height 12
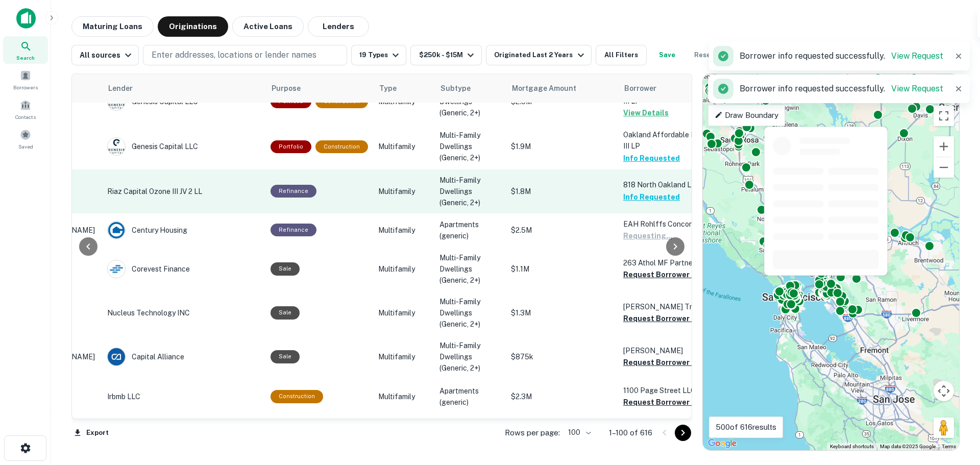
scroll to position [1532, 142]
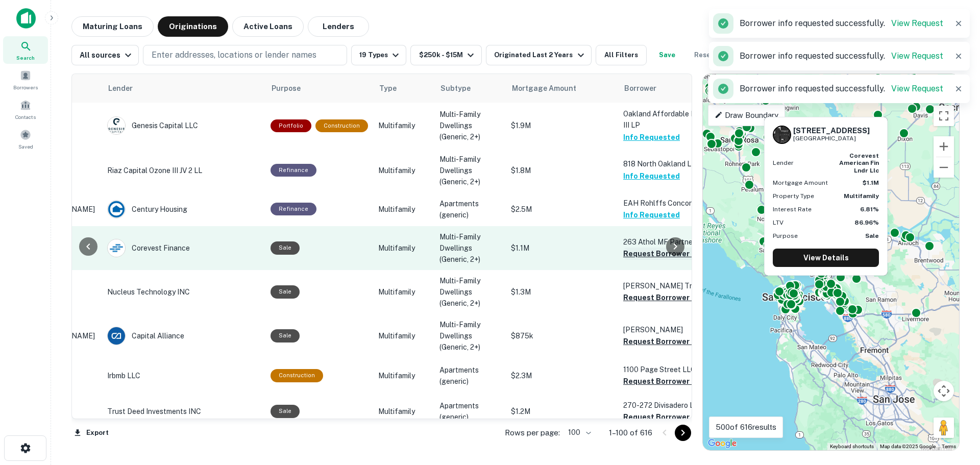
click at [653, 260] on button "Request Borrower Info" at bounding box center [664, 254] width 83 height 12
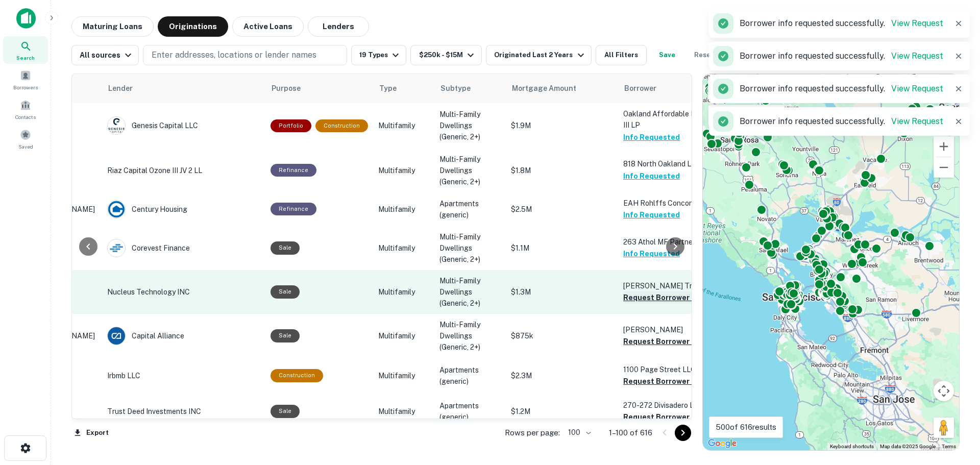
click at [647, 304] on button "Request Borrower Info" at bounding box center [664, 298] width 83 height 12
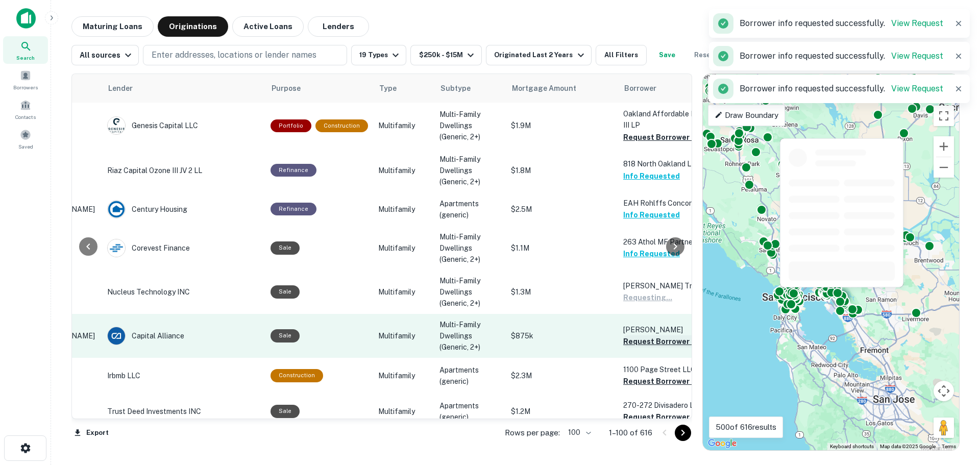
click at [645, 348] on button "Request Borrower Info" at bounding box center [664, 341] width 83 height 12
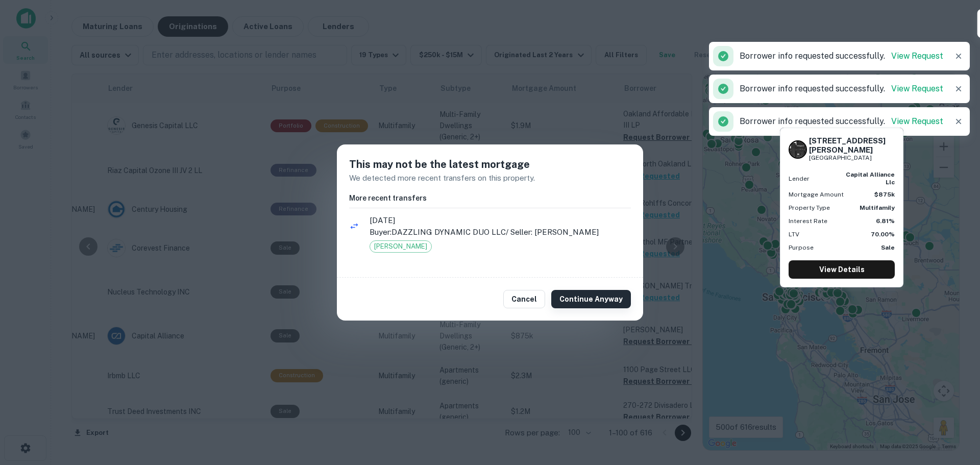
click at [588, 299] on button "Continue Anyway" at bounding box center [591, 299] width 80 height 18
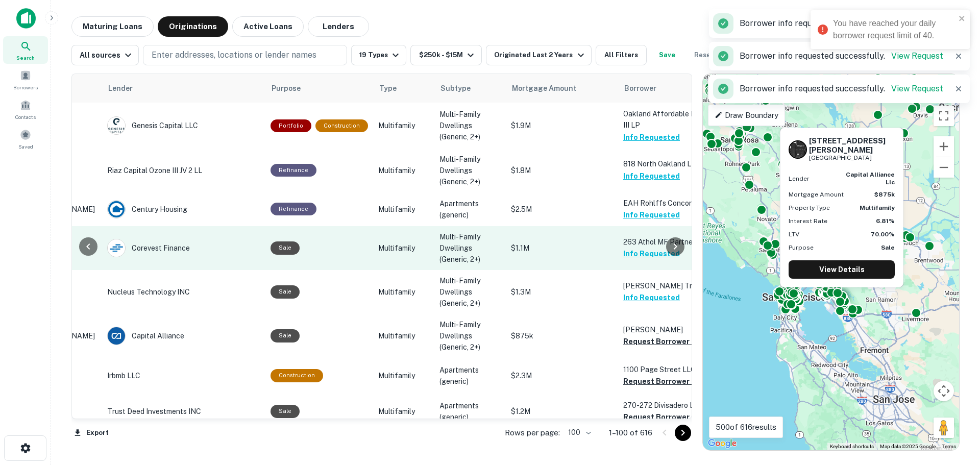
scroll to position [1634, 142]
